Goal: Find specific page/section: Find specific page/section

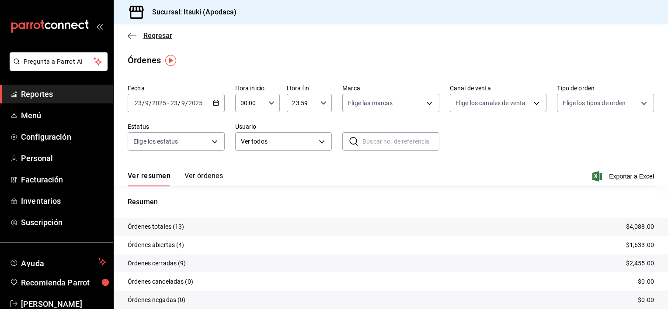
click at [150, 34] on span "Regresar" at bounding box center [157, 35] width 29 height 8
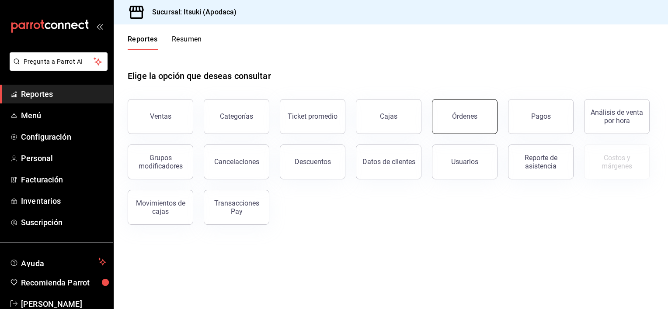
click at [475, 119] on div "Órdenes" at bounding box center [464, 116] width 25 height 8
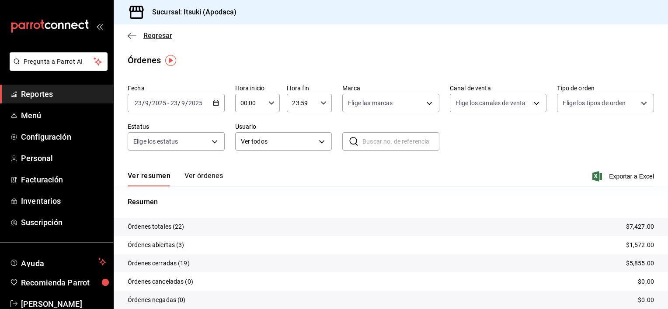
click at [158, 38] on span "Regresar" at bounding box center [157, 35] width 29 height 8
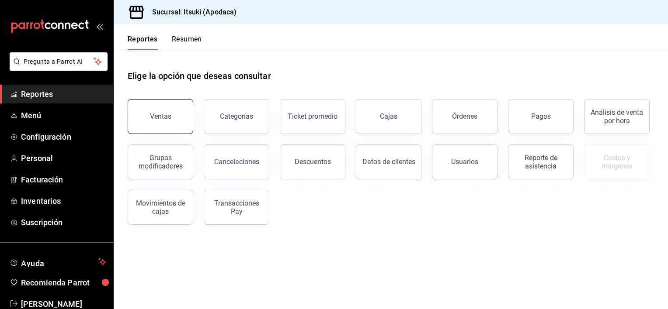
click at [156, 128] on button "Ventas" at bounding box center [161, 116] width 66 height 35
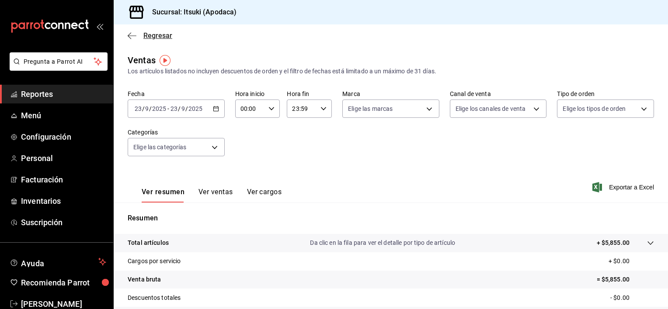
click at [156, 38] on span "Regresar" at bounding box center [157, 35] width 29 height 8
